Goal: Task Accomplishment & Management: Use online tool/utility

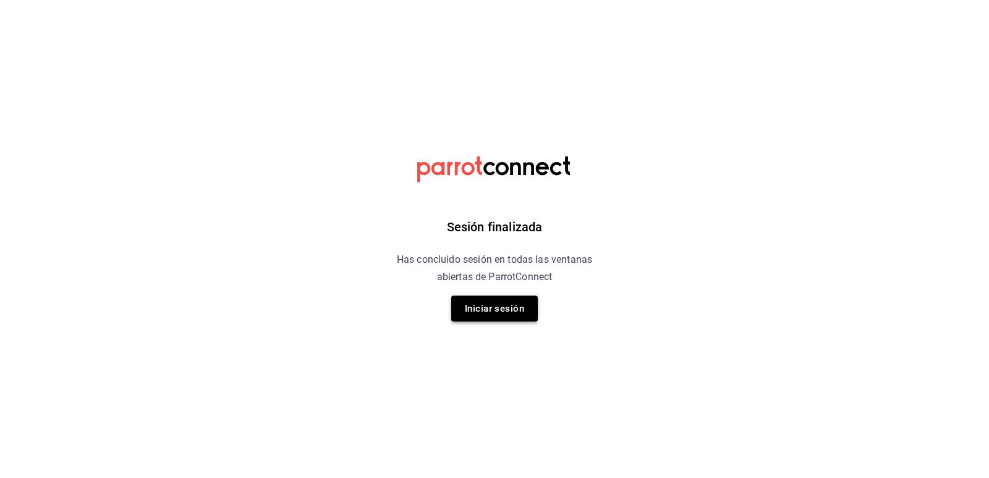
click at [515, 305] on button "Iniciar sesión" at bounding box center [494, 308] width 87 height 26
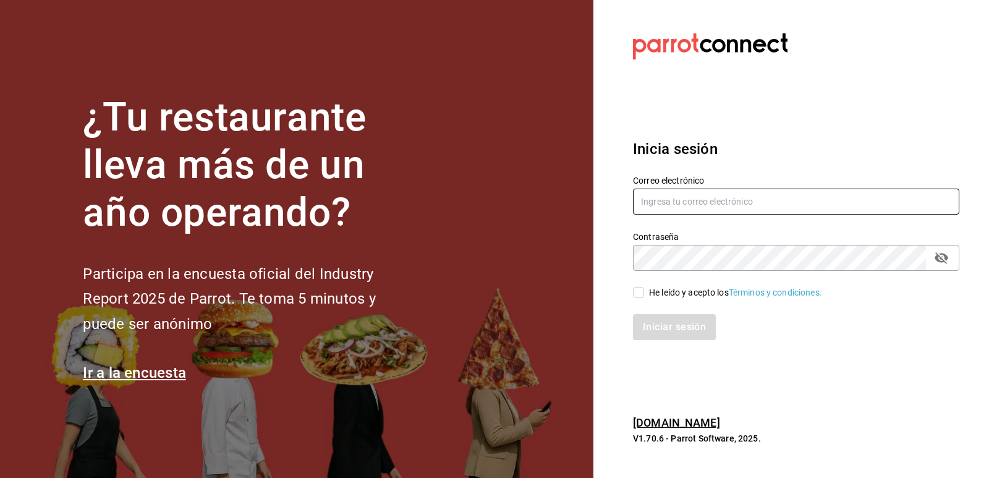
type input "jorgedelascasas@hotmail.com"
click at [637, 289] on input "He leído y acepto los Términos y condiciones." at bounding box center [638, 292] width 11 height 11
checkbox input "true"
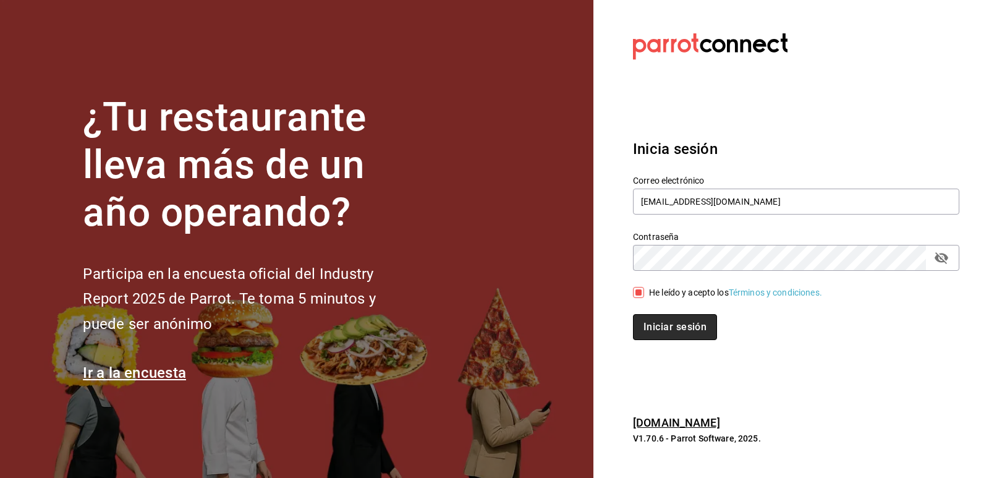
click at [649, 323] on button "Iniciar sesión" at bounding box center [675, 327] width 84 height 26
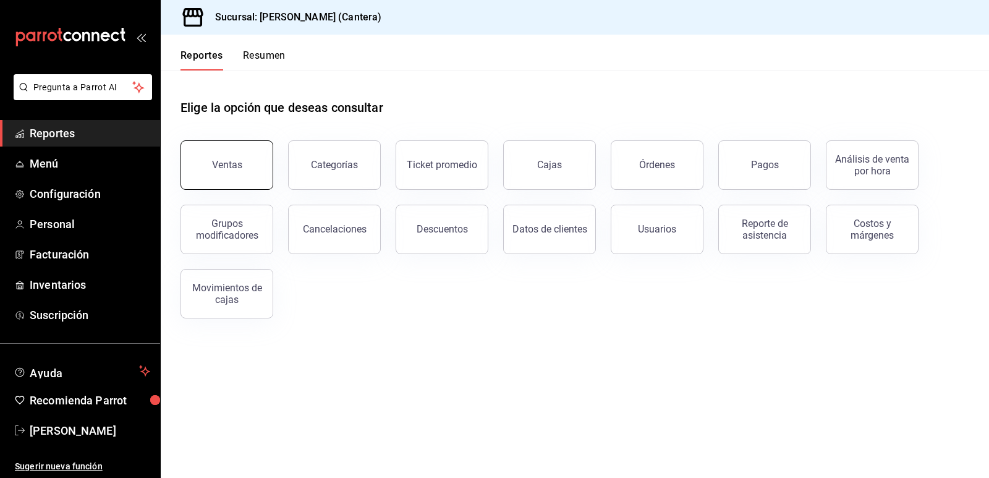
click at [211, 166] on button "Ventas" at bounding box center [226, 164] width 93 height 49
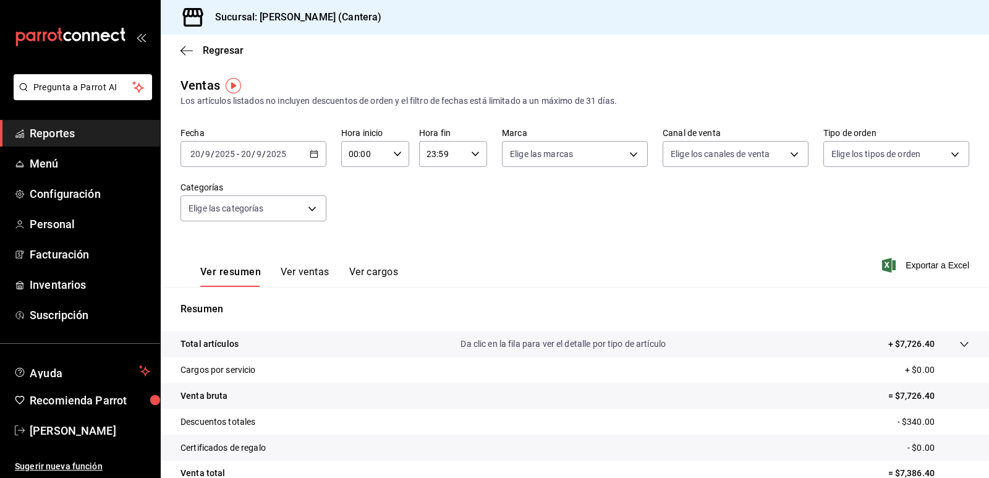
click at [289, 150] on div "[DATE] [DATE] - [DATE] [DATE]" at bounding box center [253, 154] width 146 height 26
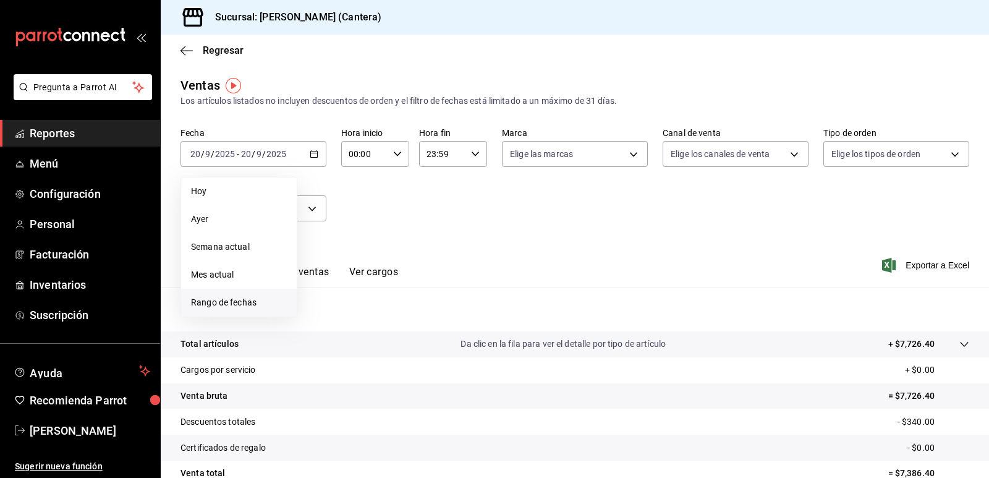
click at [239, 304] on span "Rango de fechas" at bounding box center [239, 302] width 96 height 13
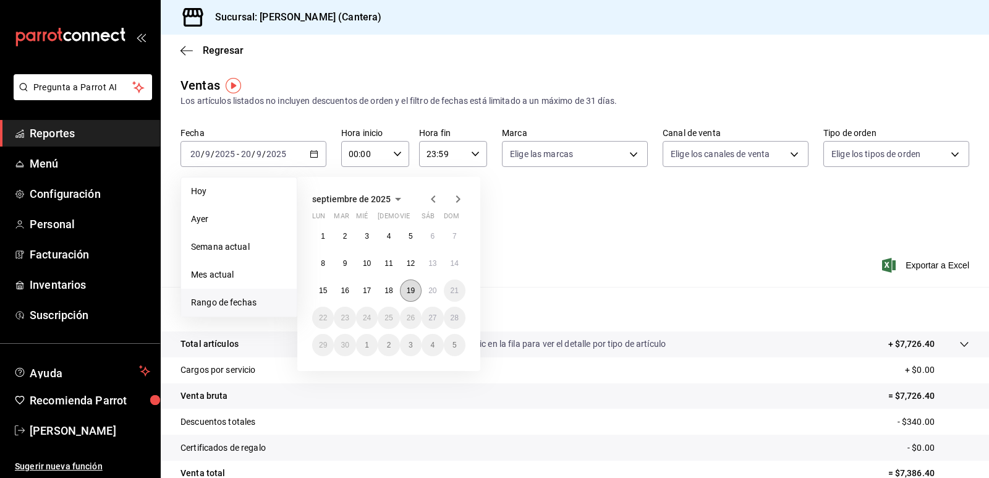
click at [415, 295] on button "19" at bounding box center [411, 290] width 22 height 22
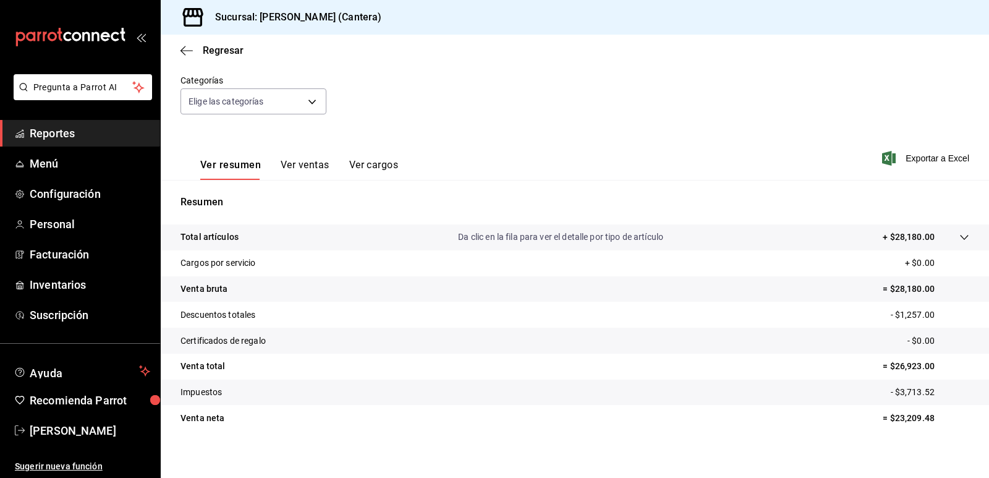
scroll to position [114, 0]
